Goal: Information Seeking & Learning: Learn about a topic

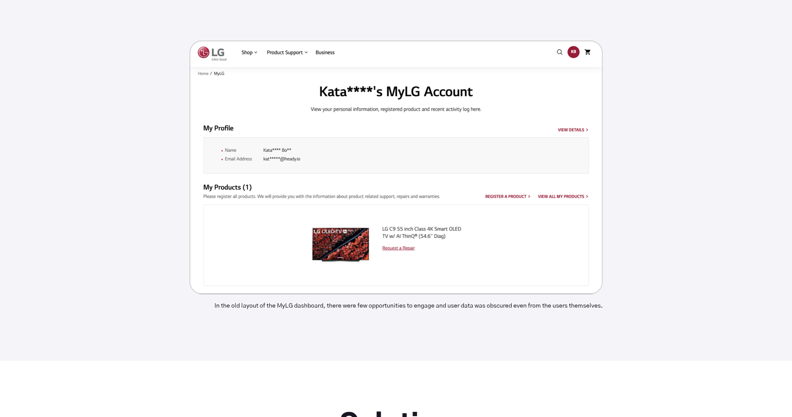
scroll to position [2024, 0]
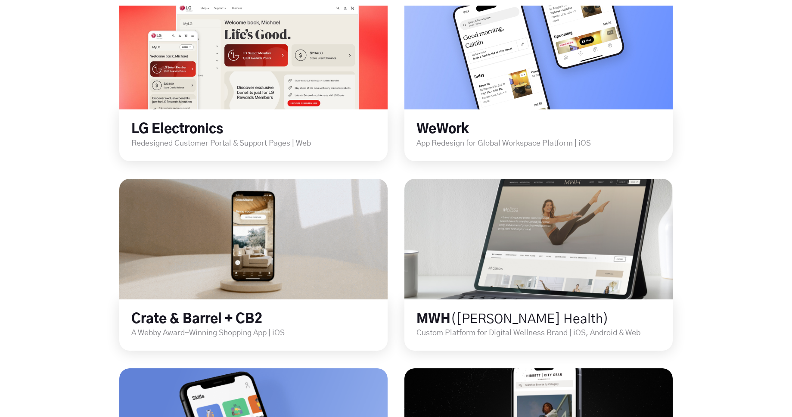
scroll to position [319, 0]
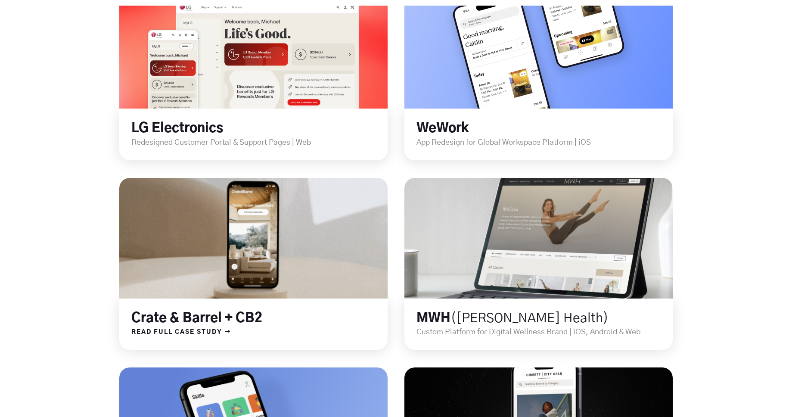
click at [315, 232] on link at bounding box center [254, 238] width 322 height 145
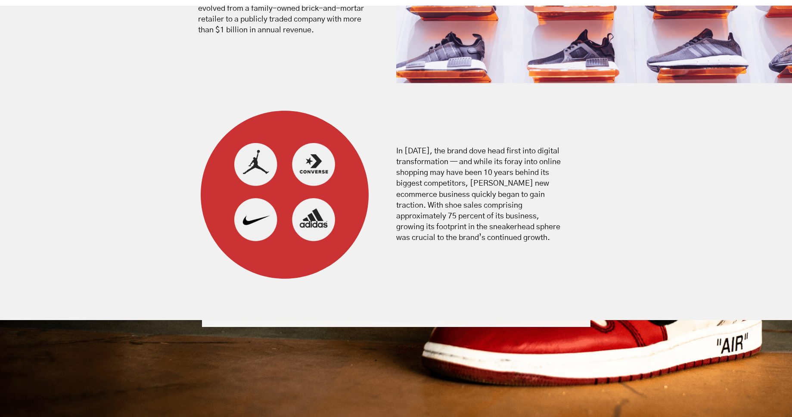
scroll to position [1137, 0]
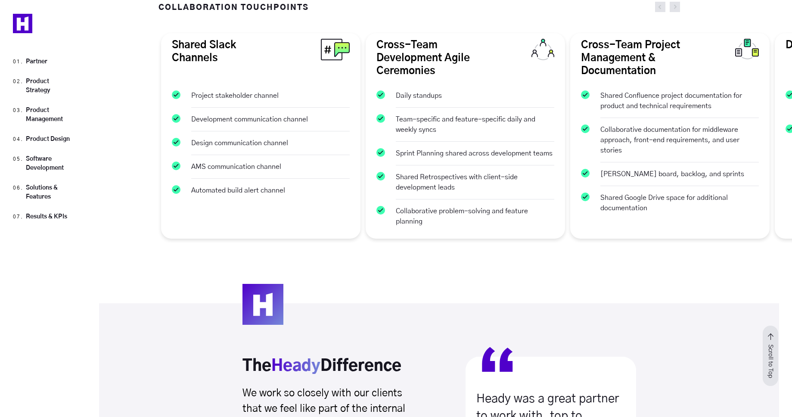
scroll to position [2281, 0]
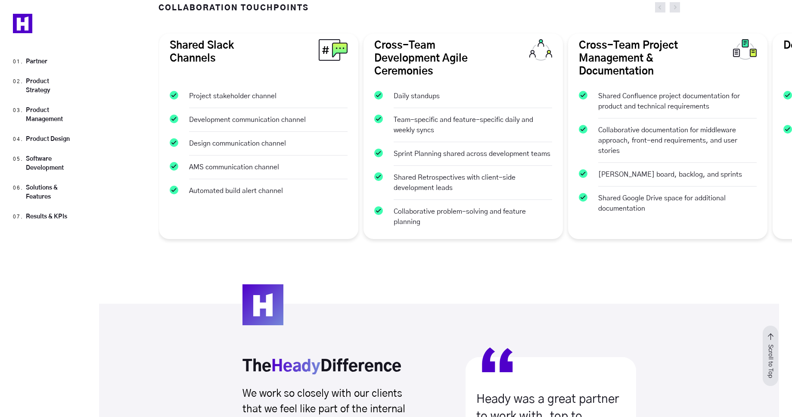
drag, startPoint x: 421, startPoint y: 127, endPoint x: 313, endPoint y: 143, distance: 109.7
click at [374, 143] on ul "Daily standups Team-specific and feature-specific daily and weekly syncs Sprint…" at bounding box center [463, 158] width 178 height 149
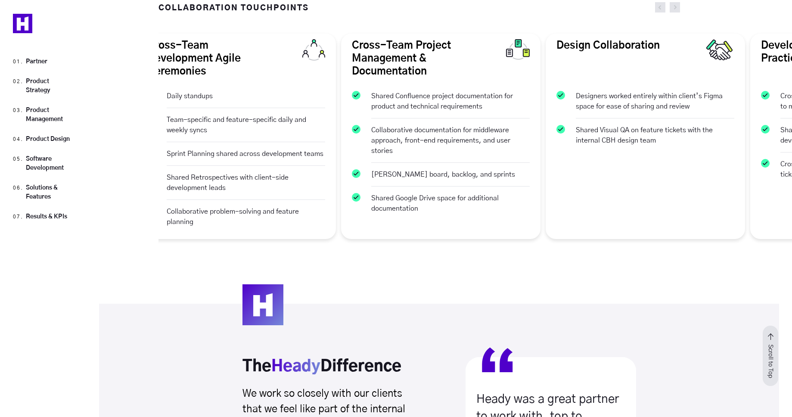
drag, startPoint x: 429, startPoint y: 110, endPoint x: 274, endPoint y: 147, distance: 159.2
click at [352, 139] on ul "Shared Confluence project documentation for product and technical requirements …" at bounding box center [441, 152] width 178 height 136
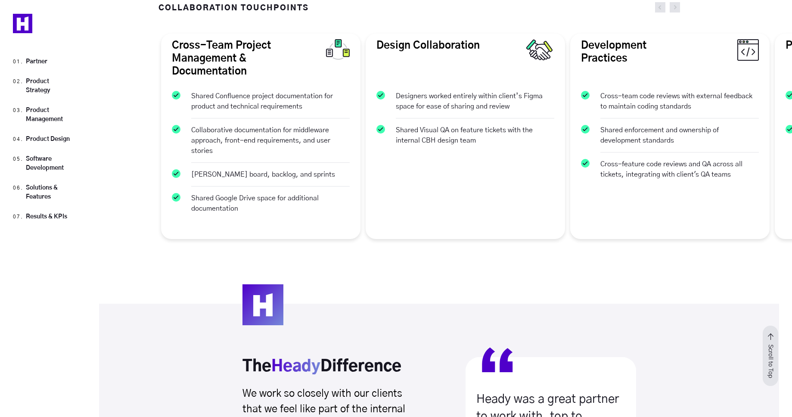
drag, startPoint x: 359, startPoint y: 121, endPoint x: 177, endPoint y: 145, distance: 183.6
click at [198, 139] on div "Cross-Team Project Management & Documentation Shared Confluence project documen…" at bounding box center [260, 136] width 199 height 205
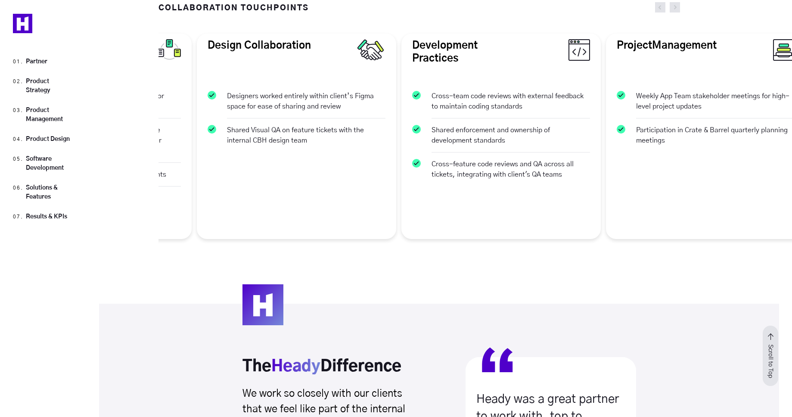
drag, startPoint x: 302, startPoint y: 133, endPoint x: 127, endPoint y: 146, distance: 175.3
click at [208, 136] on li "Shared Visual QA on feature tickets with the internal CBH design team" at bounding box center [297, 135] width 178 height 34
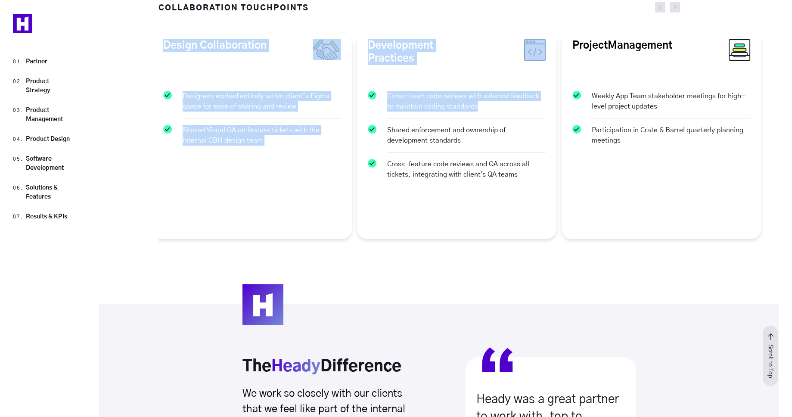
drag, startPoint x: 127, startPoint y: 146, endPoint x: 651, endPoint y: 59, distance: 531.4
click at [638, 63] on div "COLLABORATION TOUCHPOINTS Shared Slack Channels Project stakeholder channel Dev…" at bounding box center [396, 150] width 792 height 308
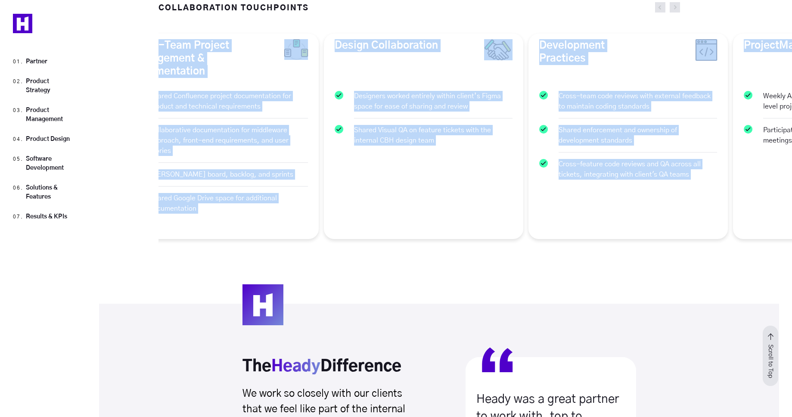
drag, startPoint x: 354, startPoint y: 215, endPoint x: 647, endPoint y: 137, distance: 303.4
click at [526, 167] on div "Design Collaboration Designers worked entirely within client’s Figma space for …" at bounding box center [423, 136] width 204 height 214
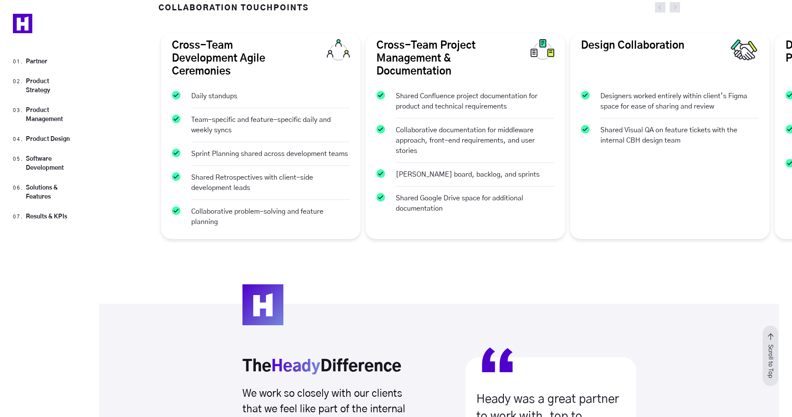
click at [451, 253] on div "COLLABORATION TOUCHPOINTS Shared Slack Channels Project stakeholder channel Dev…" at bounding box center [474, 150] width 633 height 308
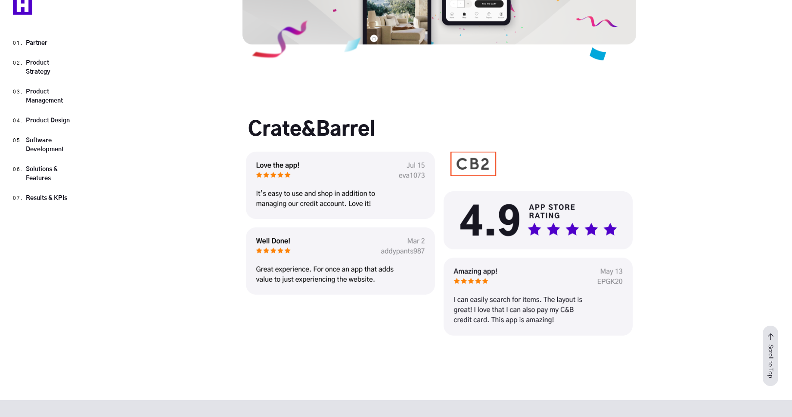
scroll to position [7729, 0]
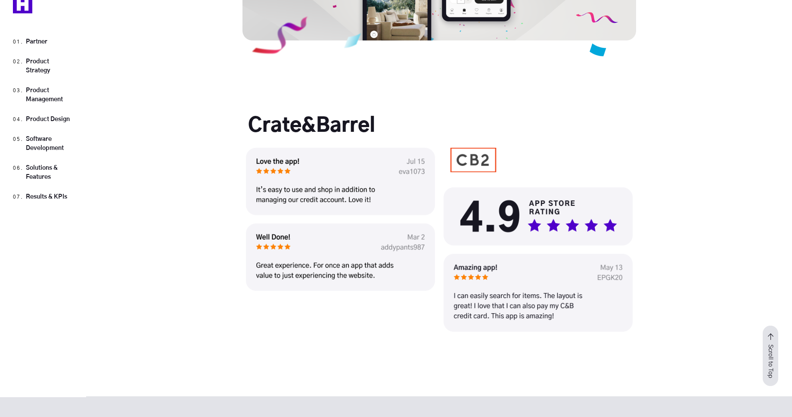
drag, startPoint x: 375, startPoint y: 207, endPoint x: 418, endPoint y: 220, distance: 44.5
click at [414, 220] on img at bounding box center [340, 219] width 189 height 143
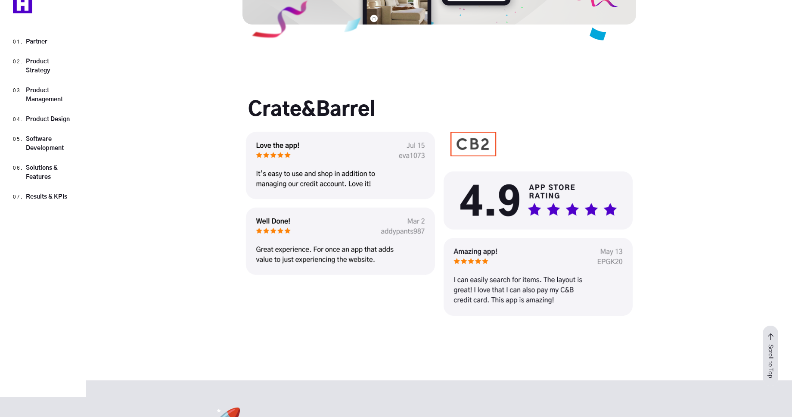
scroll to position [7753, 0]
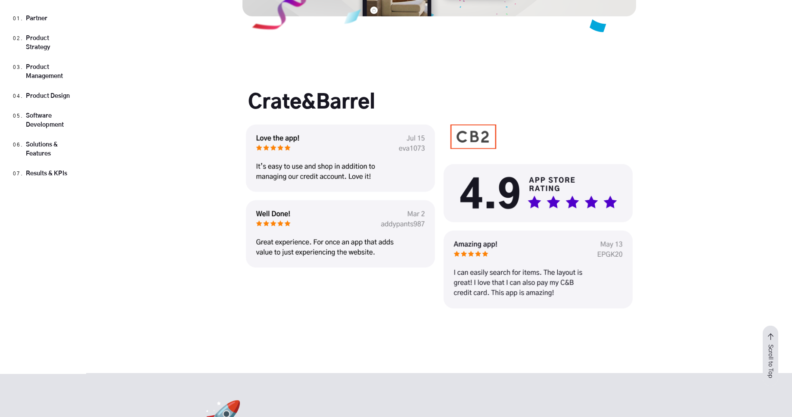
drag, startPoint x: 407, startPoint y: 226, endPoint x: 407, endPoint y: 257, distance: 31.4
click at [407, 261] on img at bounding box center [340, 195] width 189 height 143
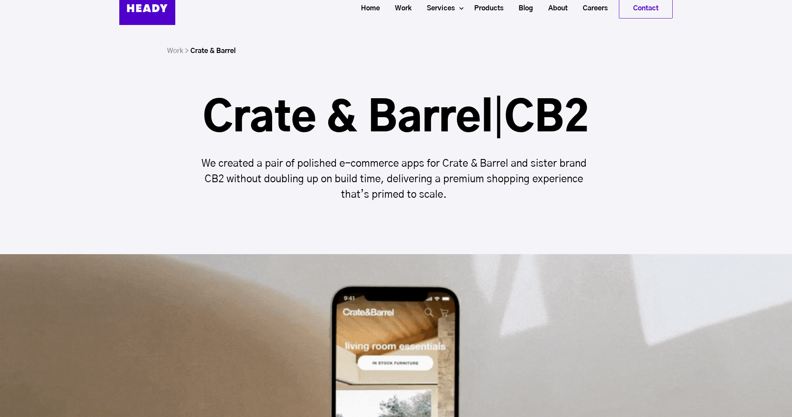
scroll to position [0, 0]
